Goal: Transaction & Acquisition: Download file/media

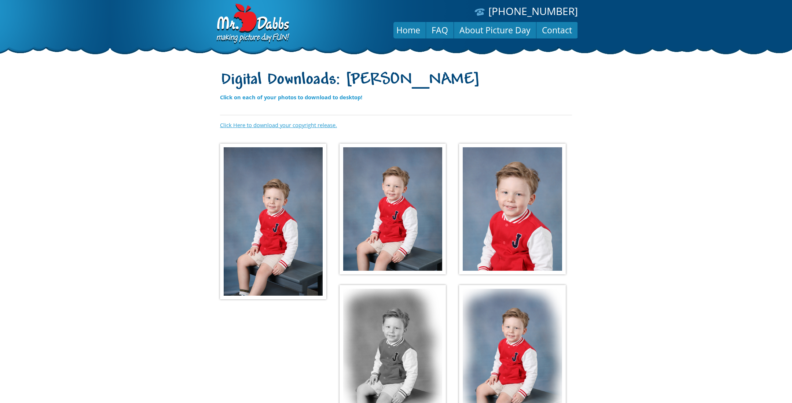
click at [292, 124] on link "Click Here to download your copyright release." at bounding box center [278, 124] width 117 height 7
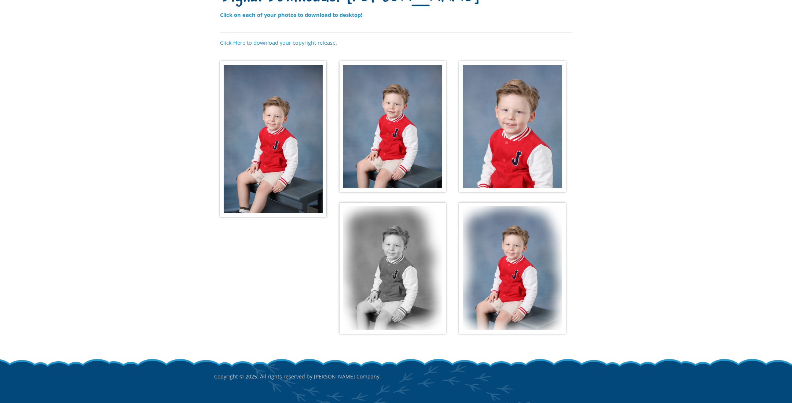
scroll to position [107, 0]
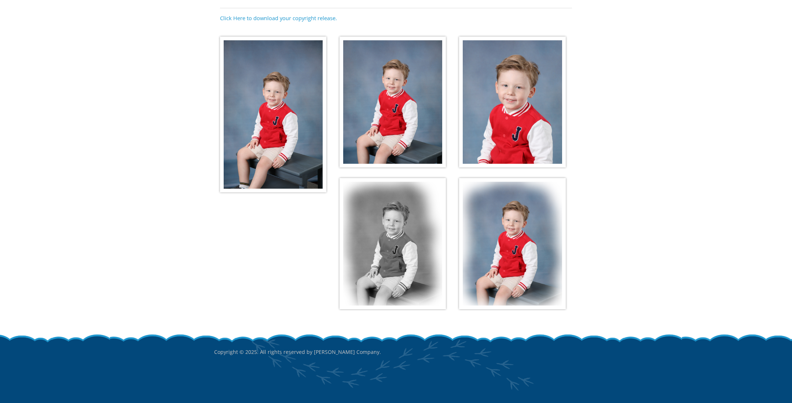
click at [265, 99] on img at bounding box center [273, 115] width 106 height 156
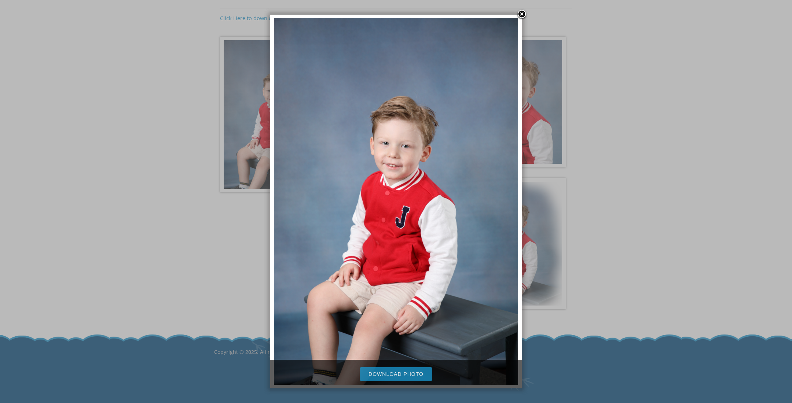
click at [522, 14] on link at bounding box center [521, 14] width 11 height 11
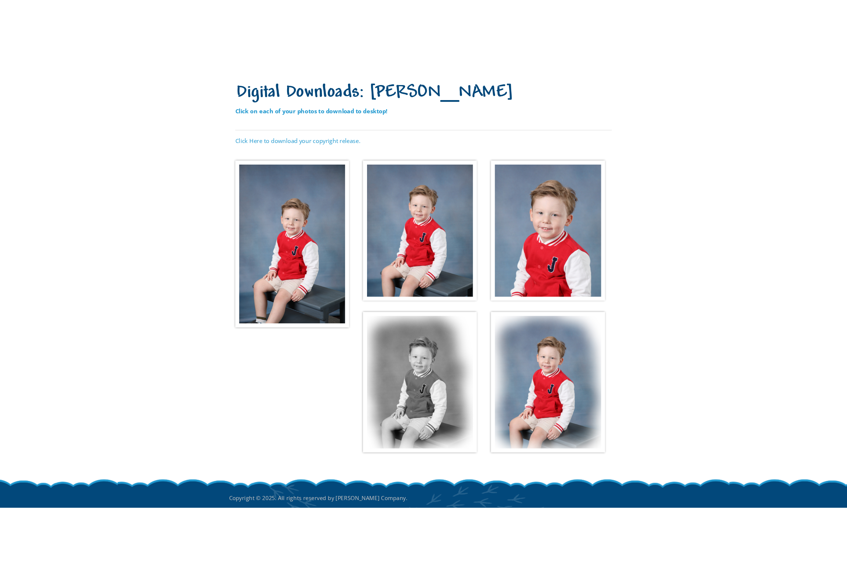
scroll to position [0, 0]
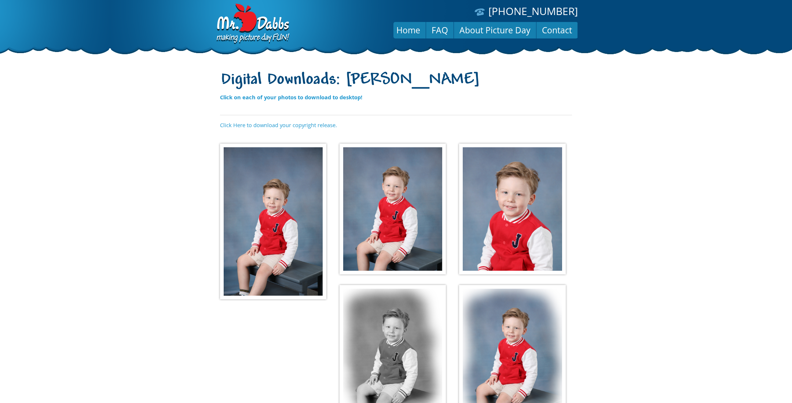
click at [272, 178] on img at bounding box center [273, 222] width 106 height 156
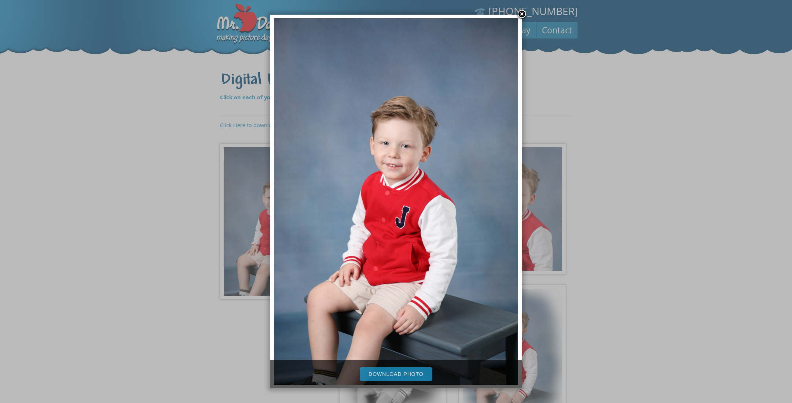
click at [542, 161] on div at bounding box center [396, 256] width 792 height 512
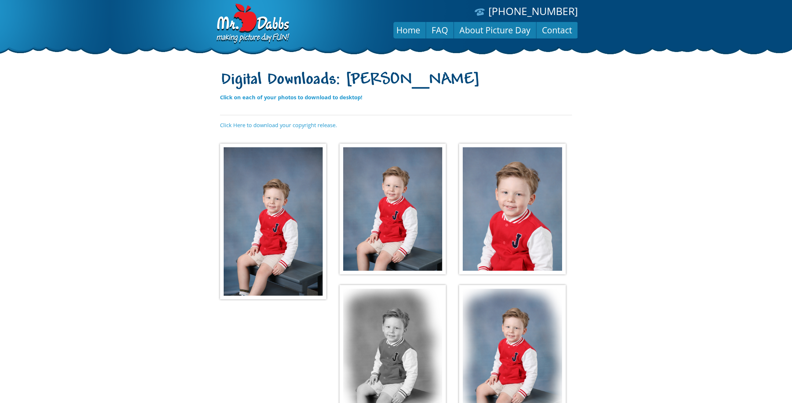
click at [518, 195] on img at bounding box center [512, 209] width 106 height 131
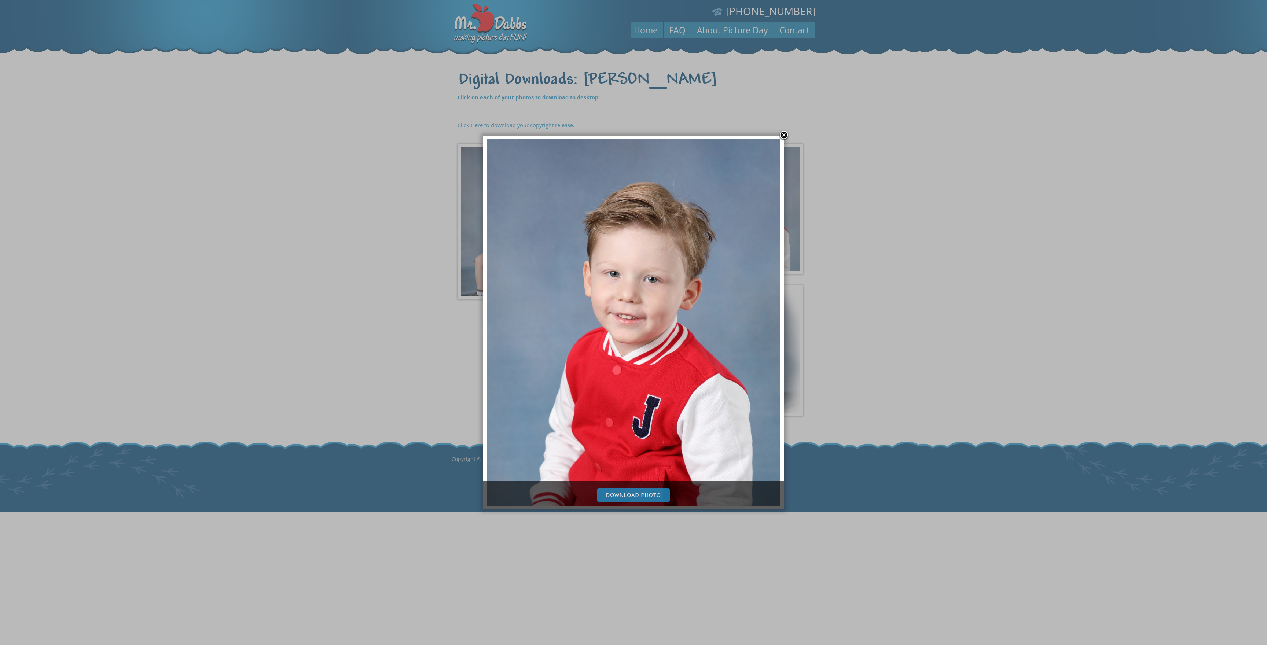
click at [388, 400] on div at bounding box center [633, 322] width 1267 height 645
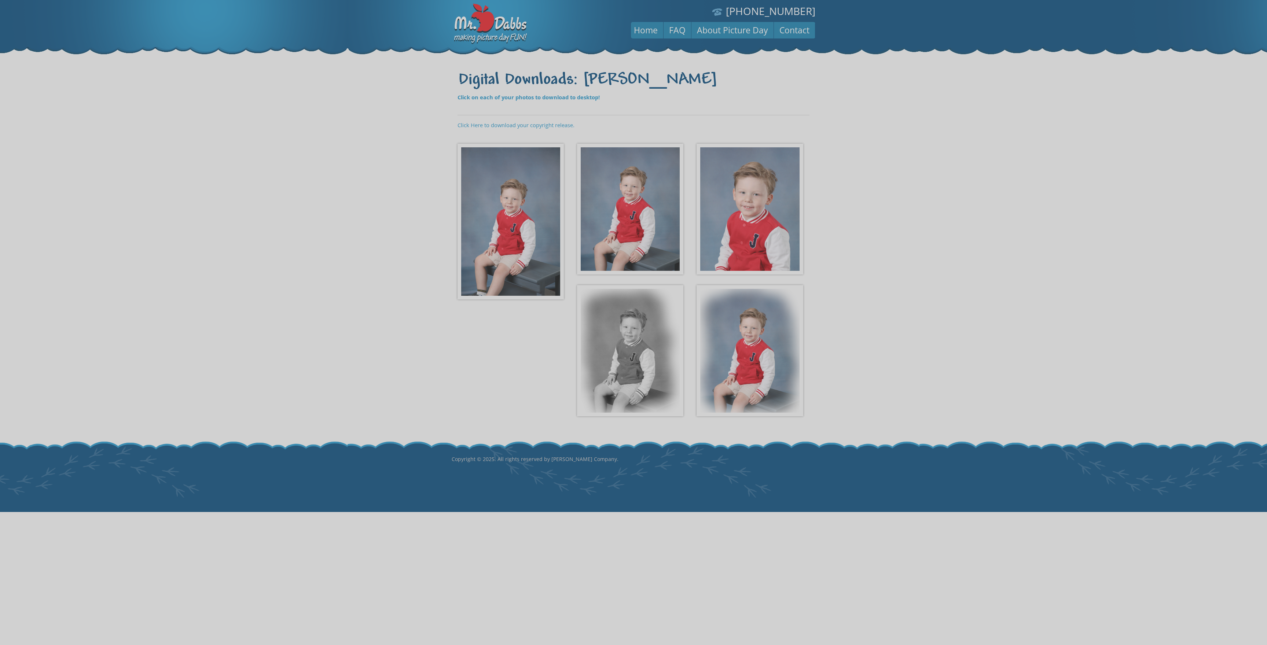
click at [496, 262] on img at bounding box center [510, 222] width 106 height 156
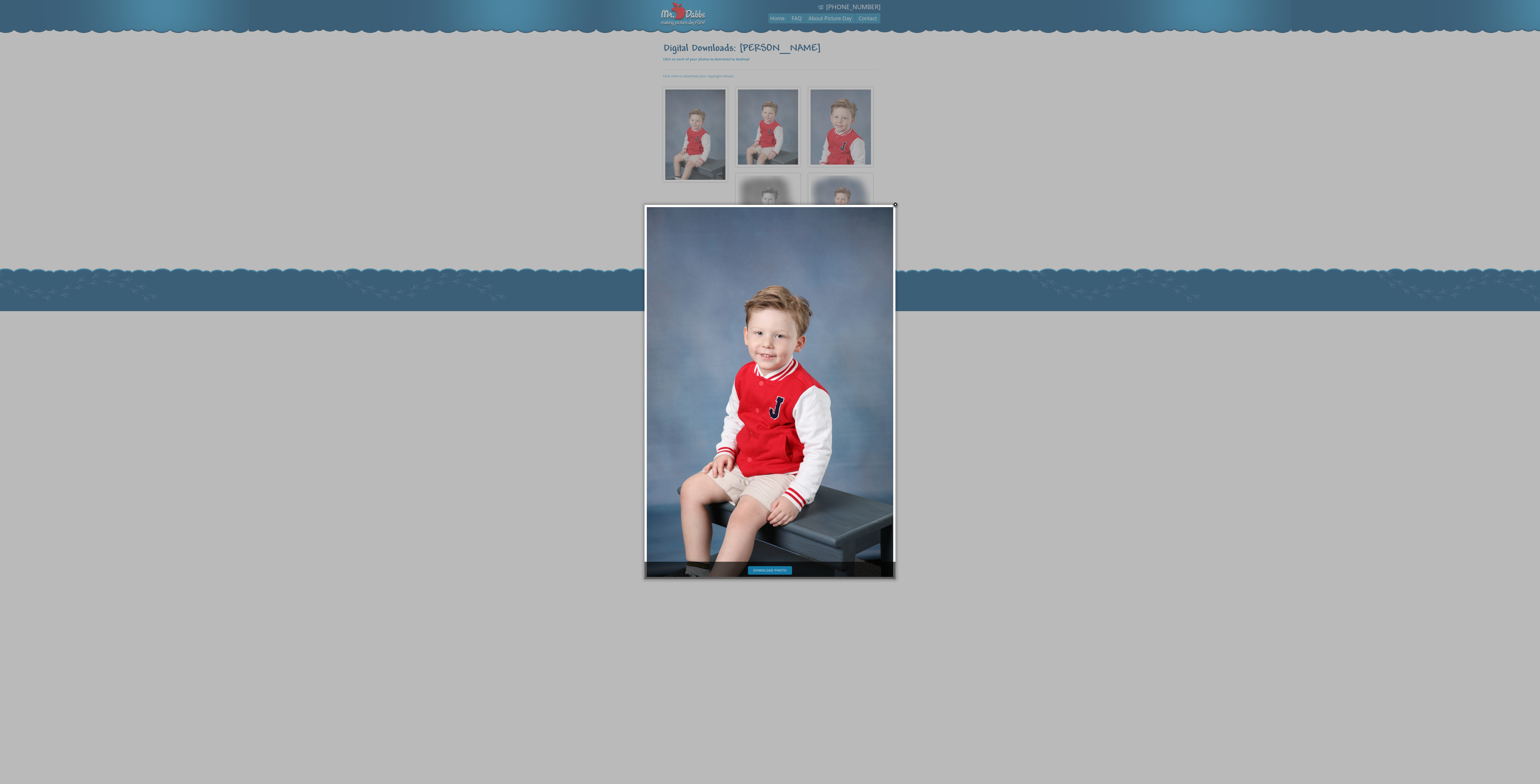
click at [481, 245] on link "Download Photo" at bounding box center [770, 571] width 44 height 9
click at [481, 137] on div at bounding box center [770, 392] width 1540 height 784
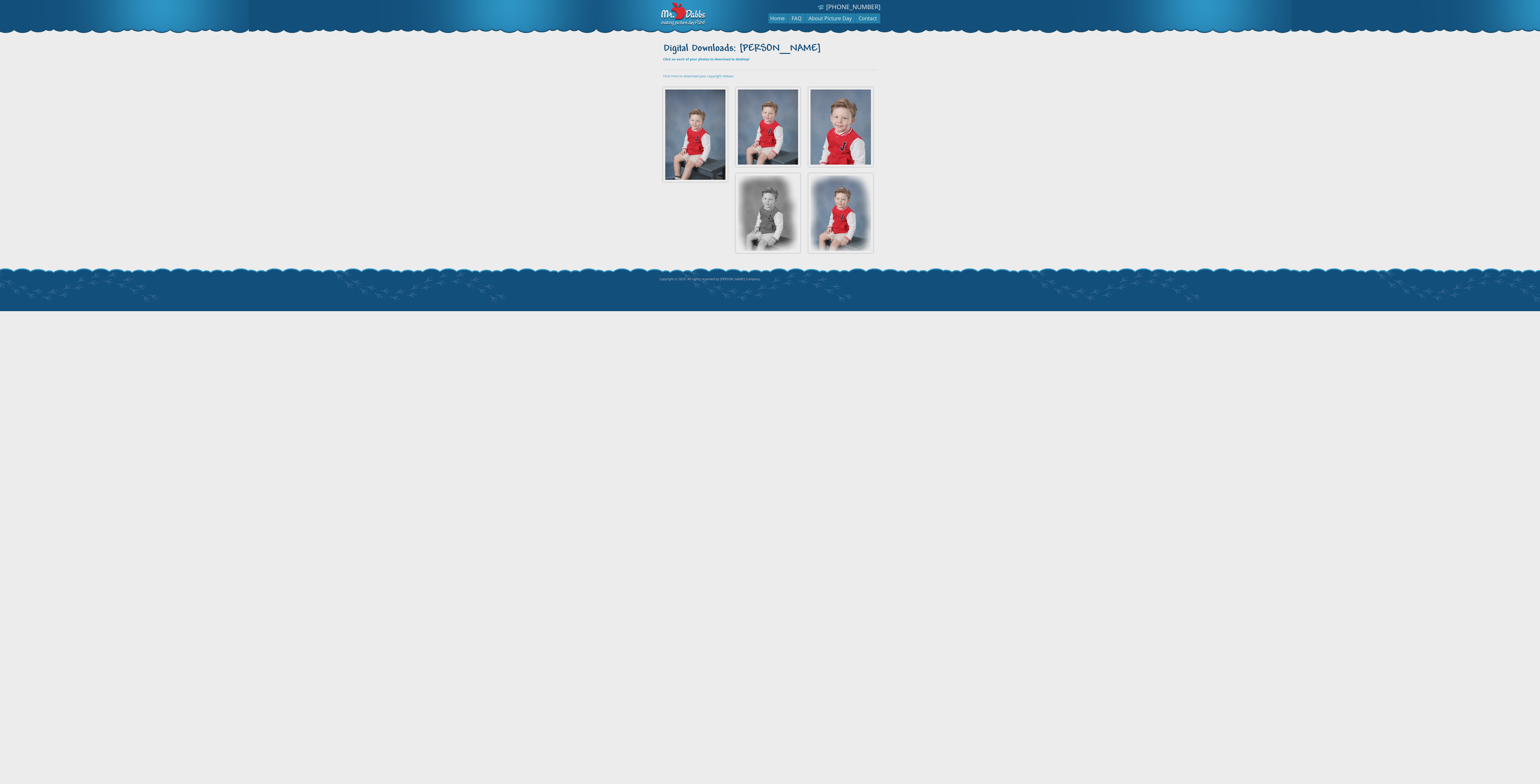
click at [481, 137] on body "[PHONE_NUMBER] Menu Home FAQ About Picture Day Contact Digital Downloads: [PERS…" at bounding box center [770, 392] width 1540 height 784
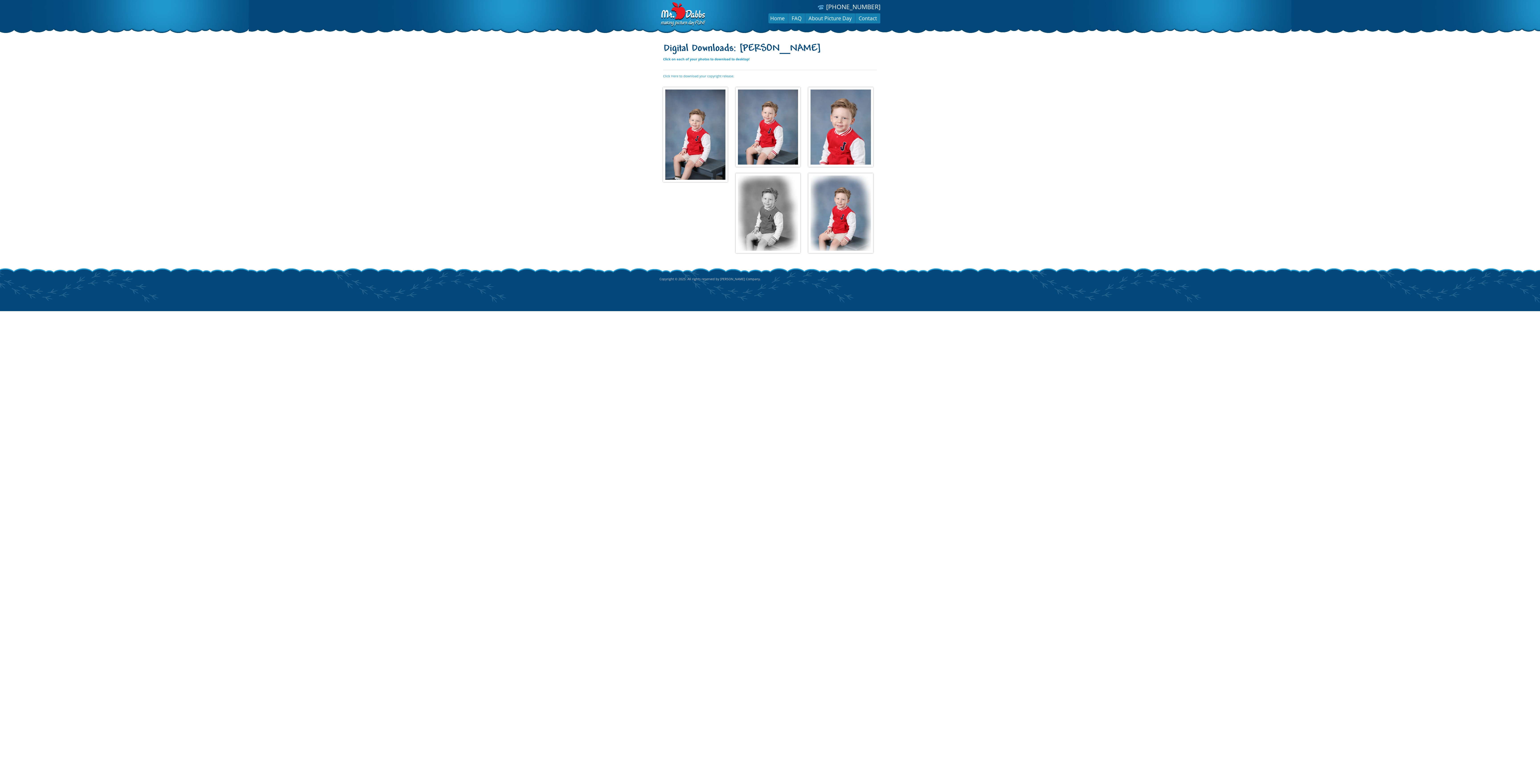
click at [481, 137] on img at bounding box center [768, 127] width 64 height 80
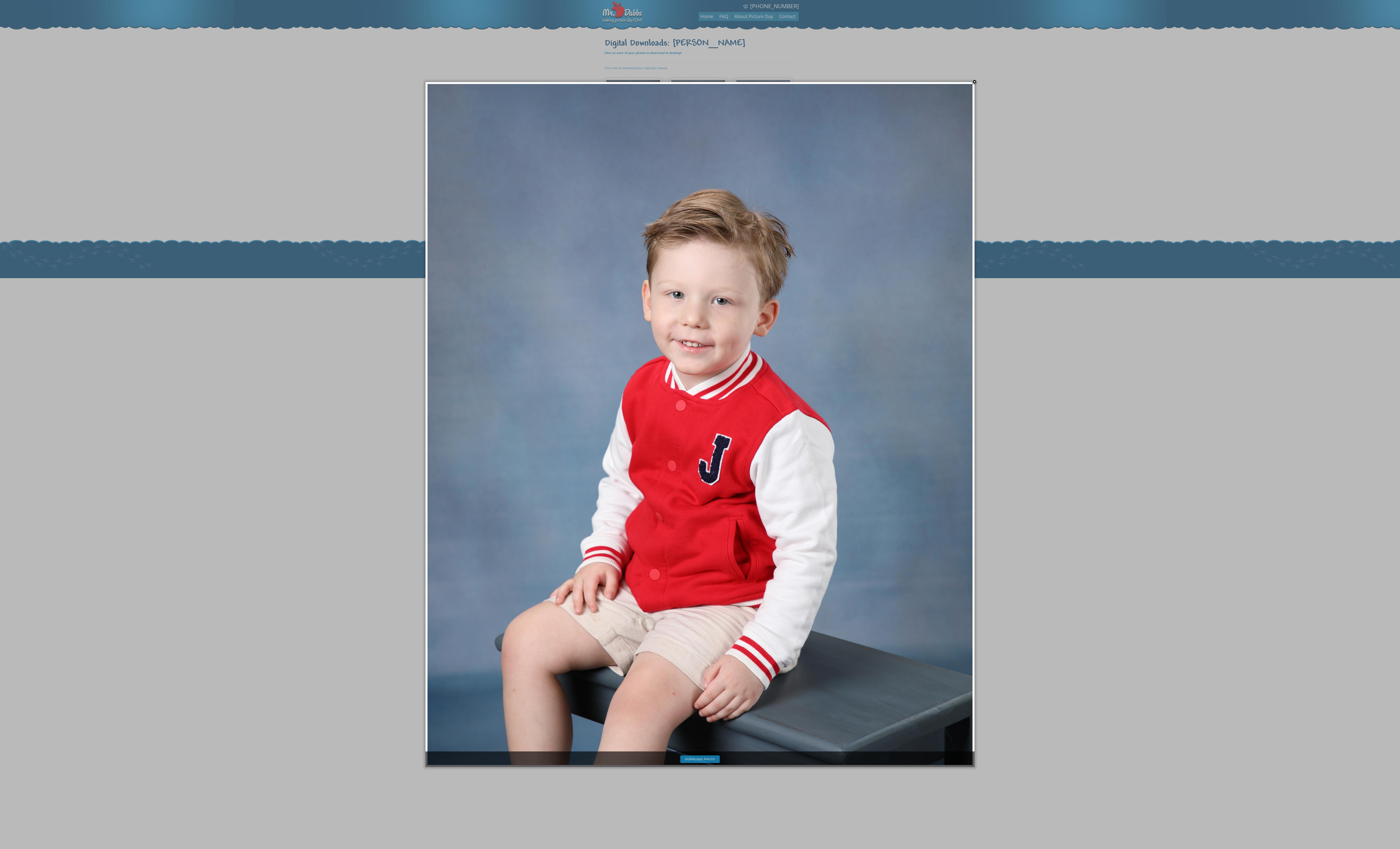
click at [430, 219] on link "Download Photo" at bounding box center [700, 759] width 40 height 8
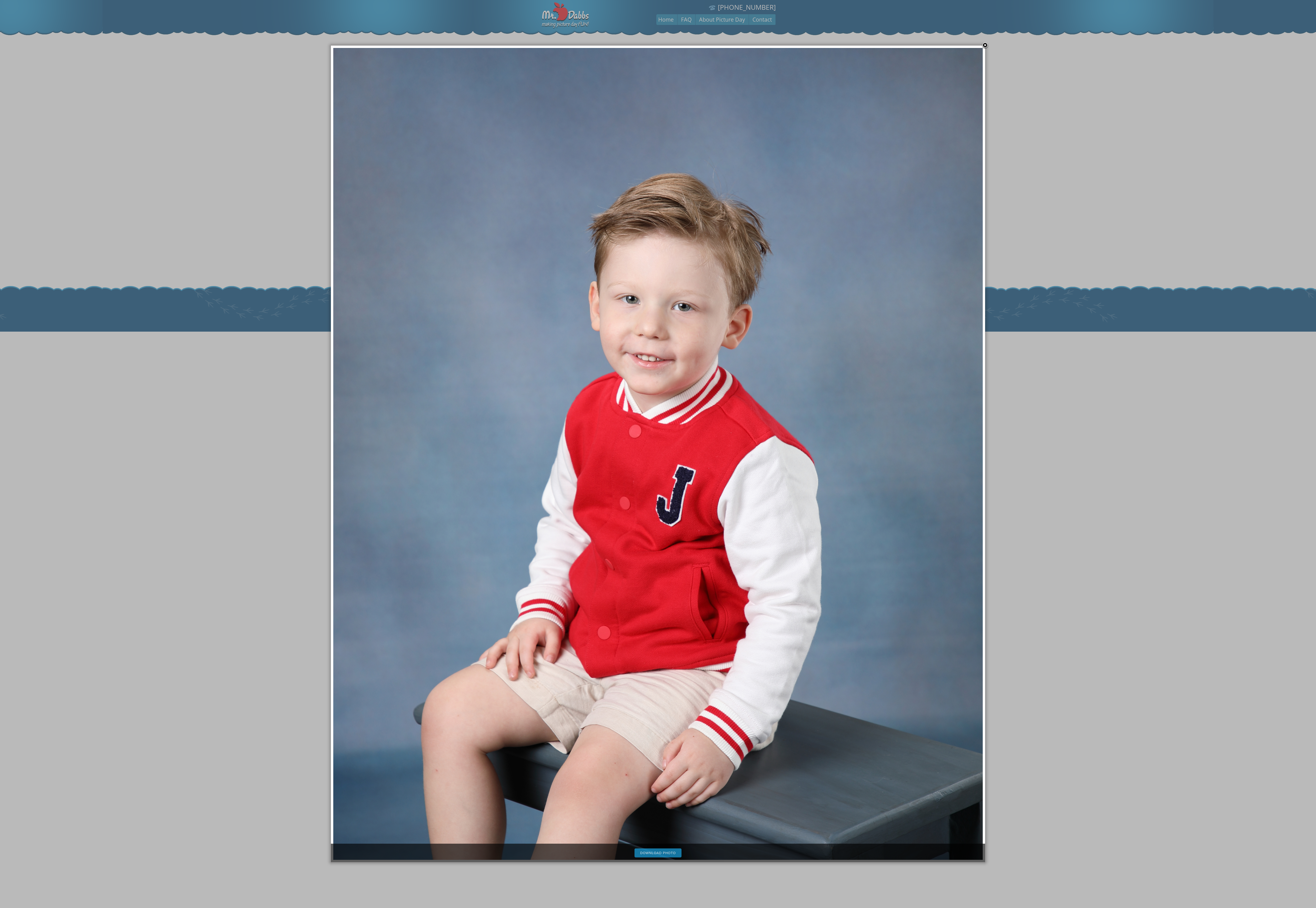
click at [512, 199] on img at bounding box center [658, 454] width 650 height 812
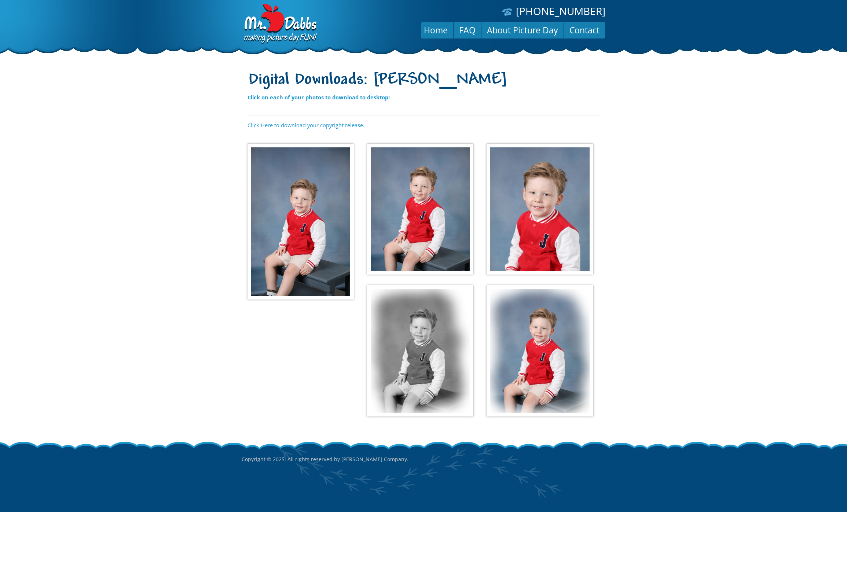
click at [540, 203] on img at bounding box center [539, 209] width 106 height 131
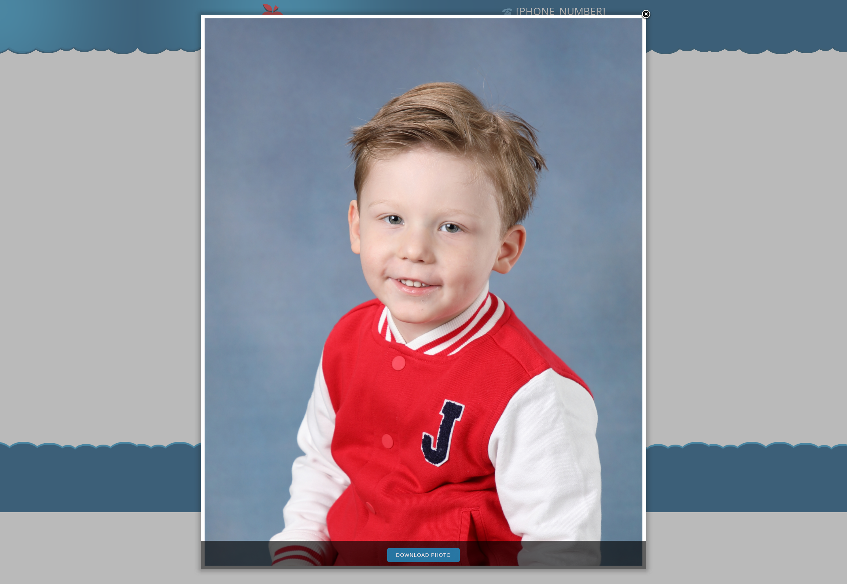
click at [444, 403] on link "Download Photo" at bounding box center [423, 555] width 73 height 14
click at [645, 15] on link at bounding box center [645, 14] width 11 height 11
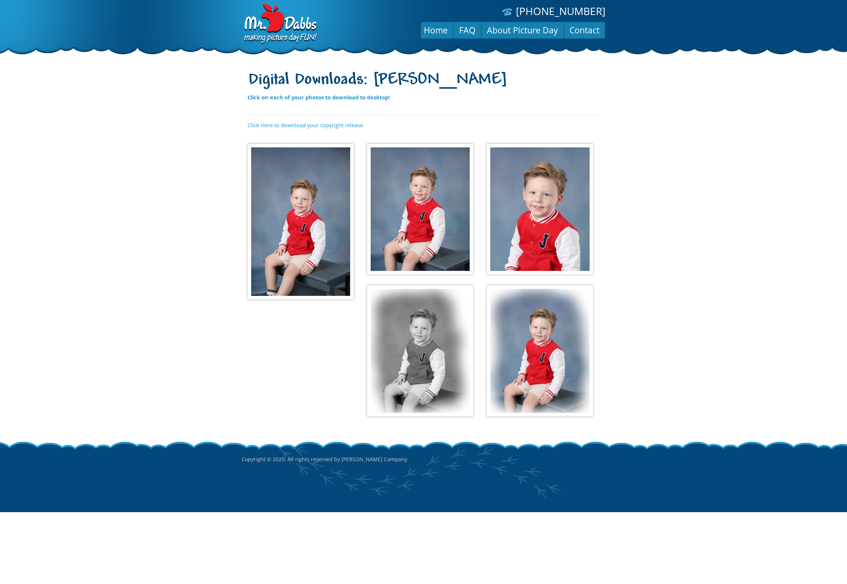
click at [411, 336] on img at bounding box center [420, 350] width 106 height 131
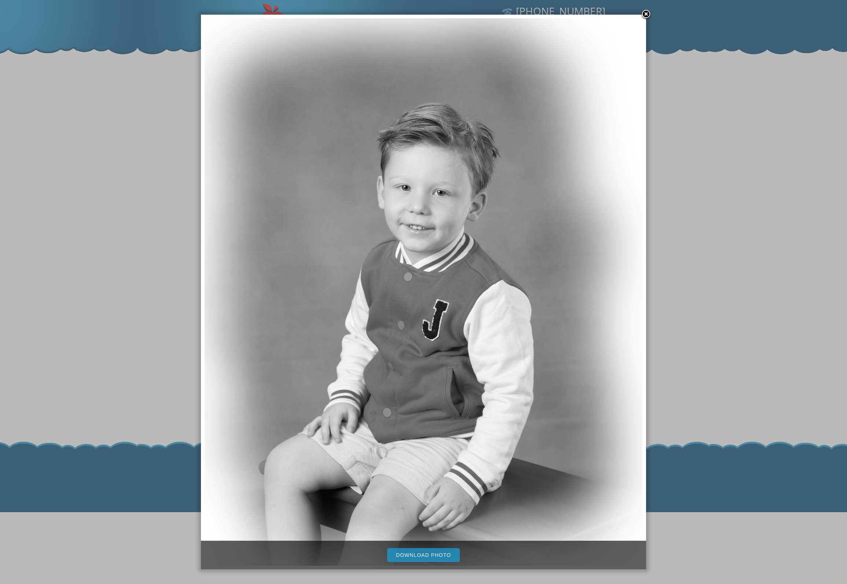
click at [422, 403] on link "Download Photo" at bounding box center [423, 555] width 73 height 14
click at [694, 231] on div at bounding box center [423, 292] width 847 height 584
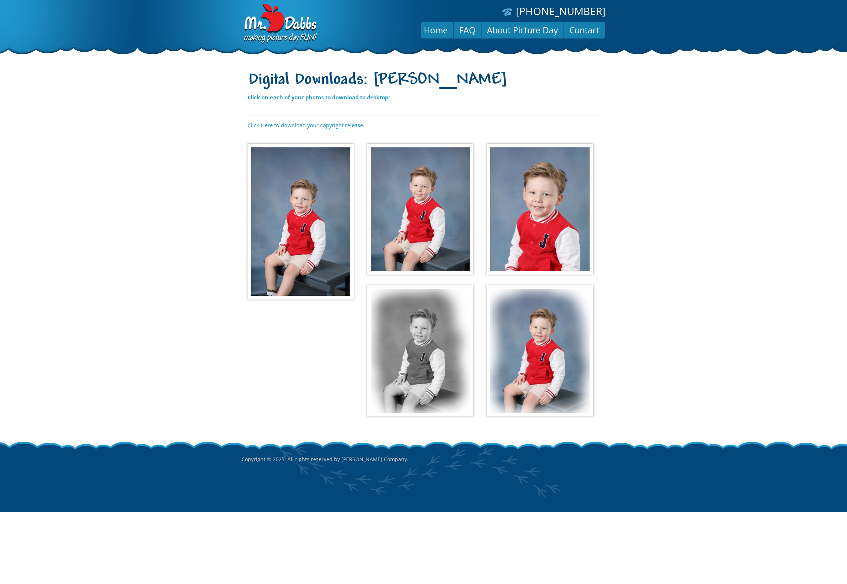
click at [553, 372] on img at bounding box center [539, 350] width 106 height 131
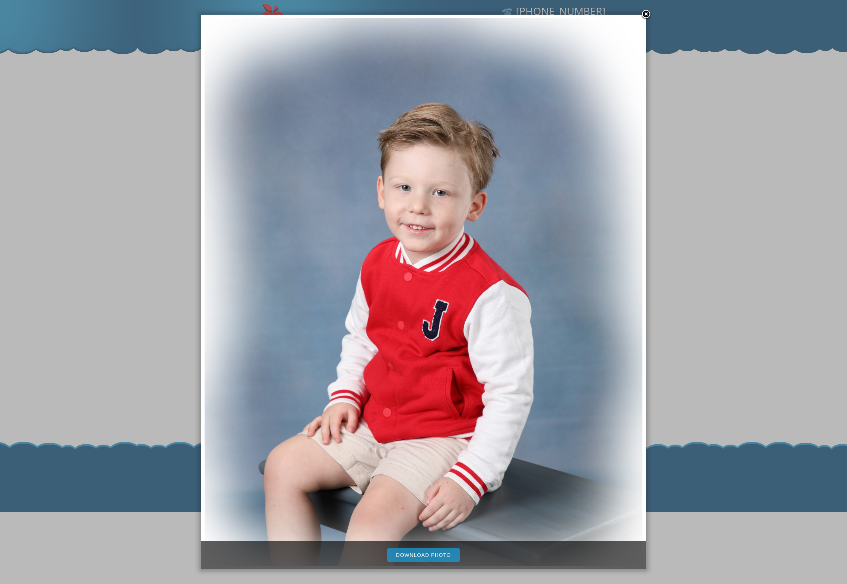
click at [416, 403] on link "Download Photo" at bounding box center [423, 555] width 73 height 14
click at [417, 403] on link "Download Photo" at bounding box center [423, 555] width 73 height 14
click at [722, 220] on div at bounding box center [423, 292] width 847 height 584
